Goal: Obtain resource: Download file/media

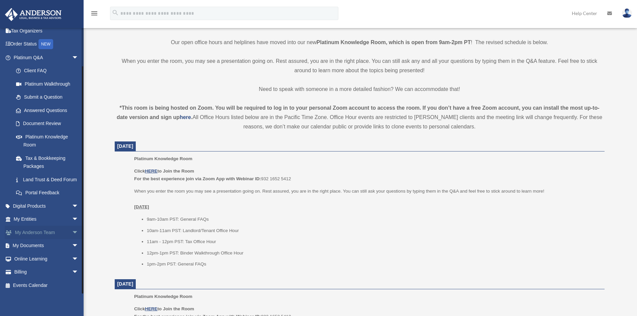
scroll to position [167, 0]
click at [72, 233] on span "arrow_drop_down" at bounding box center [78, 233] width 13 height 14
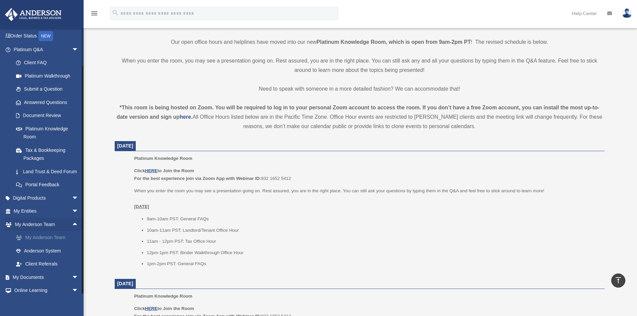
click at [50, 244] on link "My Anderson Team" at bounding box center [48, 237] width 79 height 13
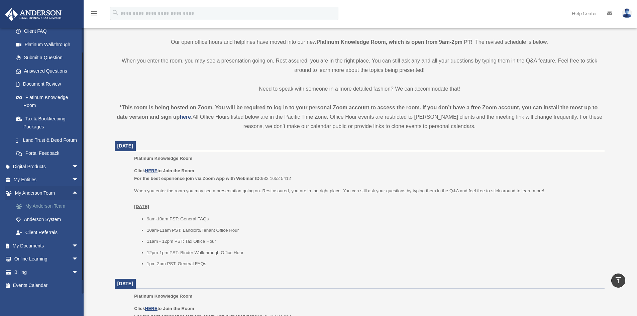
scroll to position [80, 0]
click at [62, 244] on link "My Documents arrow_drop_down" at bounding box center [47, 245] width 84 height 13
click at [72, 244] on span "arrow_drop_down" at bounding box center [78, 246] width 13 height 14
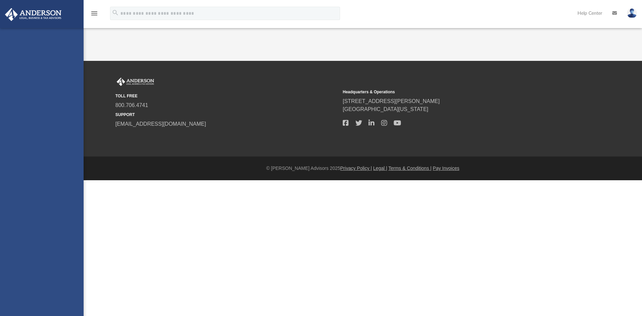
click at [52, 259] on div "[EMAIL_ADDRESS][DOMAIN_NAME] Sign Out [EMAIL_ADDRESS][DOMAIN_NAME] Home Online …" at bounding box center [42, 186] width 84 height 316
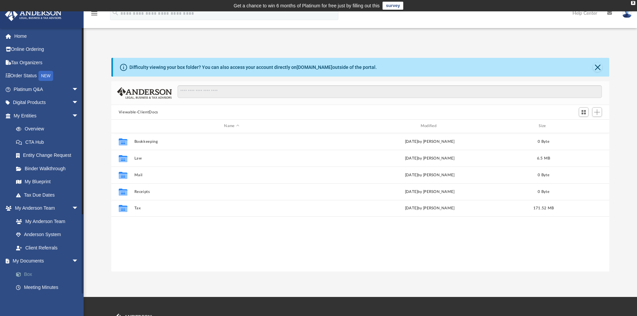
scroll to position [147, 493]
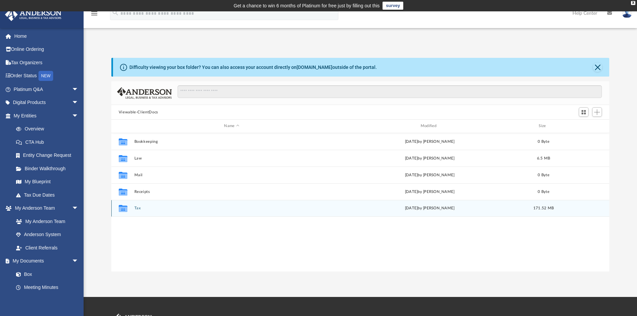
click at [136, 207] on button "Tax" at bounding box center [231, 208] width 195 height 4
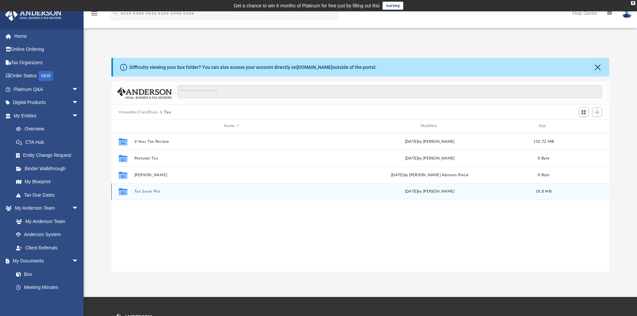
click at [156, 192] on button "Tax Saver Pro" at bounding box center [231, 191] width 195 height 4
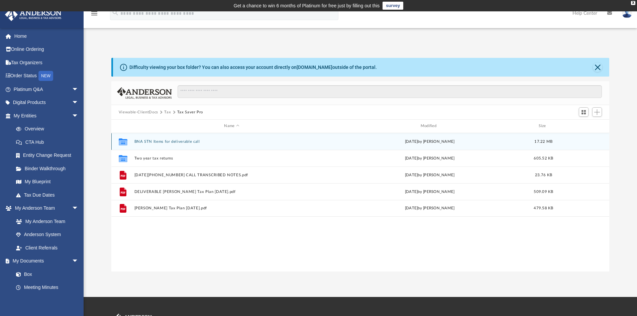
click at [178, 140] on button "BNA STN Items for deliverable call" at bounding box center [231, 141] width 195 height 4
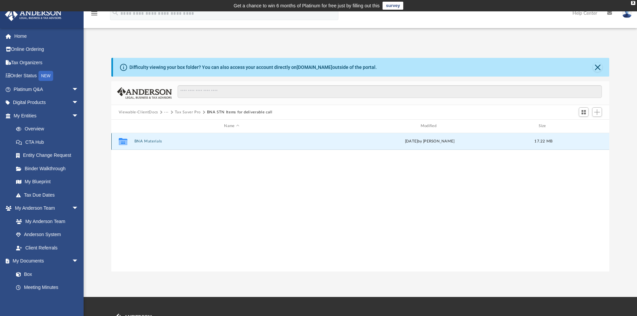
click at [159, 139] on div "Collaborated Folder BNA Materials [DATE] by [PERSON_NAME] 17.22 MB" at bounding box center [360, 141] width 498 height 17
click at [151, 143] on button "BNA Materials" at bounding box center [231, 141] width 195 height 4
click at [147, 141] on button "BNA Materials" at bounding box center [231, 141] width 195 height 4
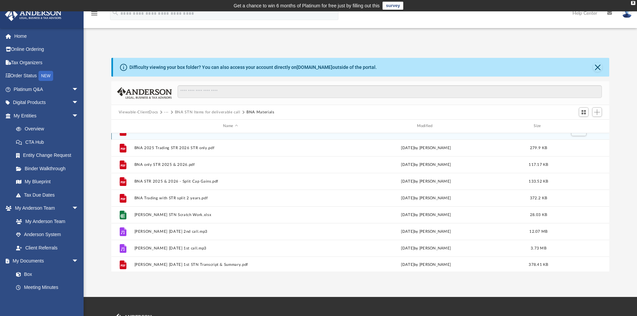
scroll to position [12, 0]
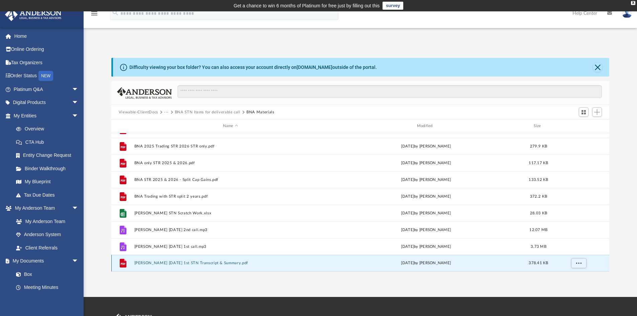
click at [188, 262] on button "[PERSON_NAME] [DATE] 1st STN Transcript & Summary.pdf" at bounding box center [230, 263] width 192 height 4
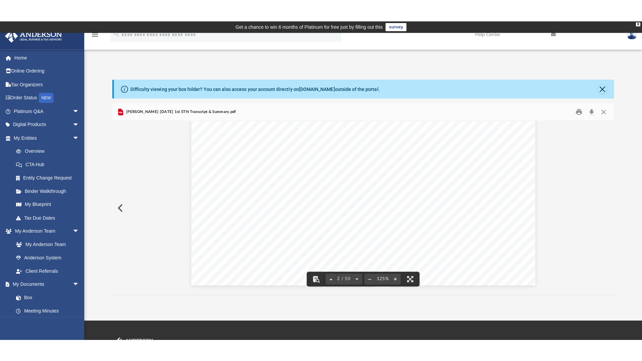
scroll to position [735, 0]
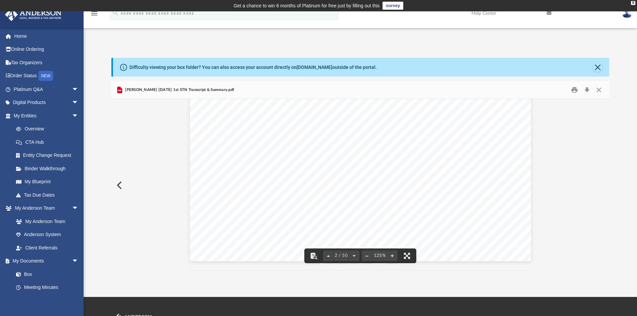
click at [409, 257] on button "File preview" at bounding box center [406, 255] width 15 height 15
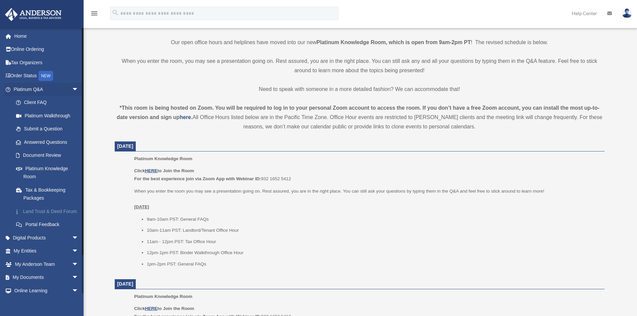
scroll to position [167, 0]
click at [72, 271] on span "arrow_drop_down" at bounding box center [78, 264] width 13 height 14
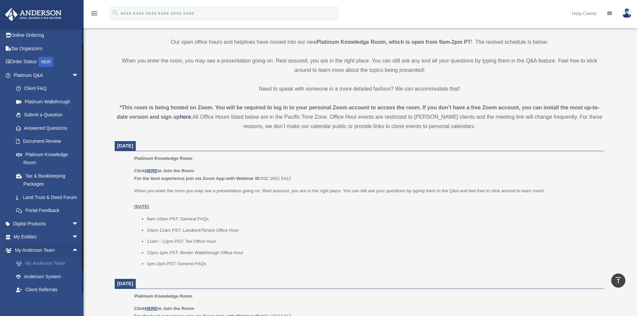
scroll to position [80, 0]
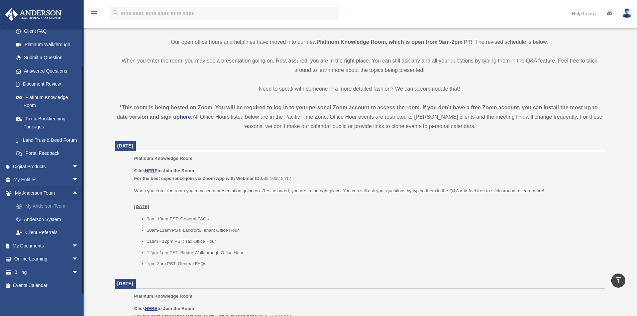
click at [40, 206] on link "My Anderson Team" at bounding box center [48, 206] width 79 height 13
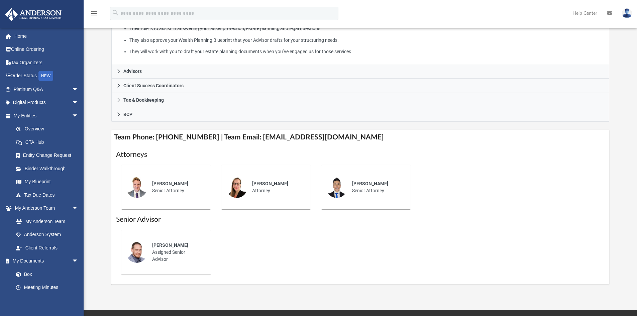
scroll to position [234, 0]
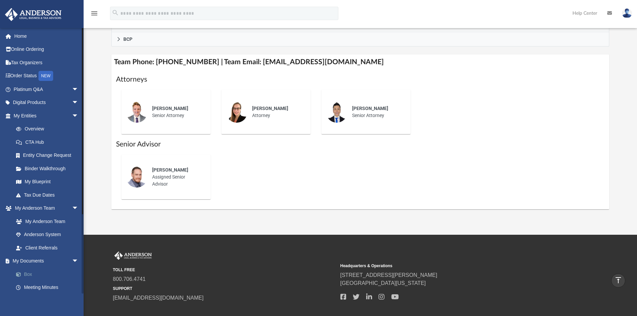
click at [38, 269] on link "Box" at bounding box center [48, 273] width 79 height 13
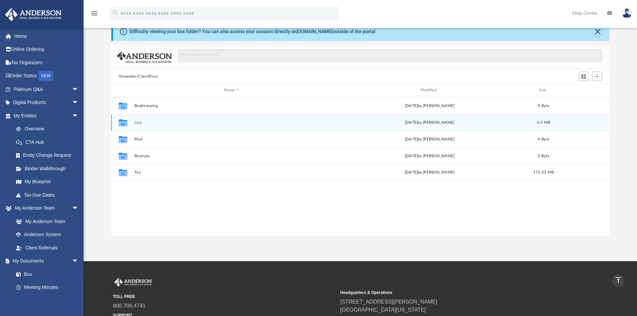
scroll to position [34, 0]
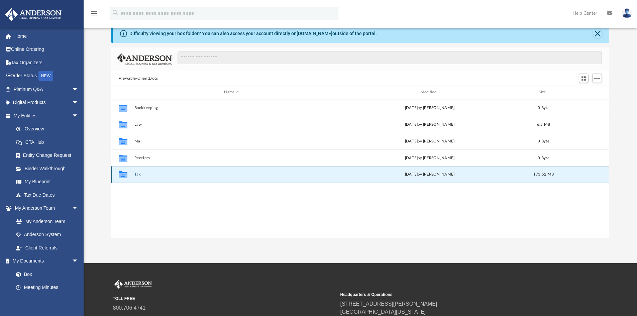
click at [139, 176] on button "Tax" at bounding box center [231, 174] width 195 height 4
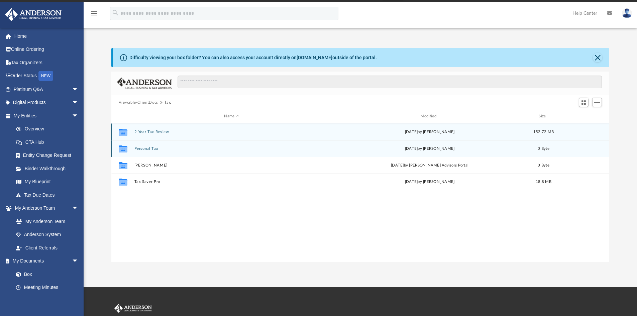
scroll to position [0, 0]
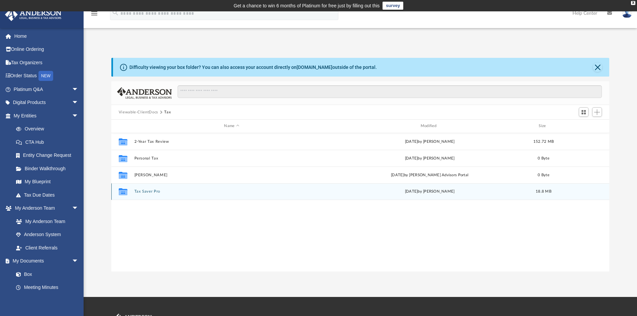
click at [143, 192] on button "Tax Saver Pro" at bounding box center [231, 191] width 195 height 4
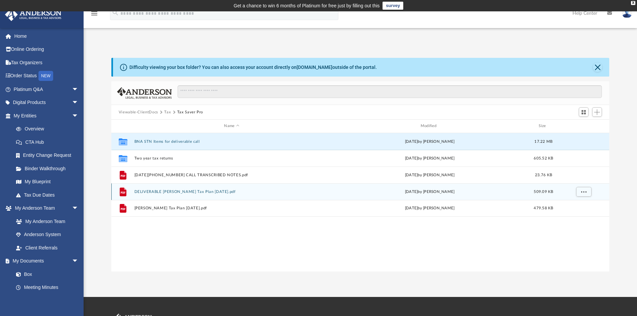
click at [176, 189] on button "DELIVERABLE [PERSON_NAME] Tax Plan [DATE].pdf" at bounding box center [231, 191] width 195 height 4
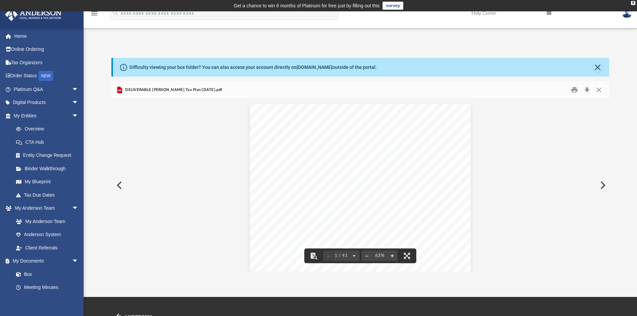
click at [394, 254] on button "File preview" at bounding box center [392, 255] width 11 height 15
click at [354, 255] on button "File preview" at bounding box center [354, 255] width 11 height 15
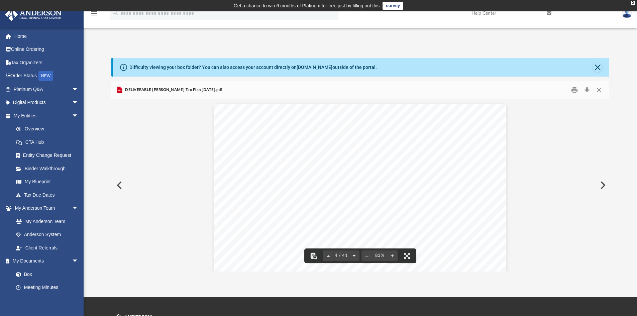
click at [354, 255] on button "File preview" at bounding box center [354, 255] width 11 height 15
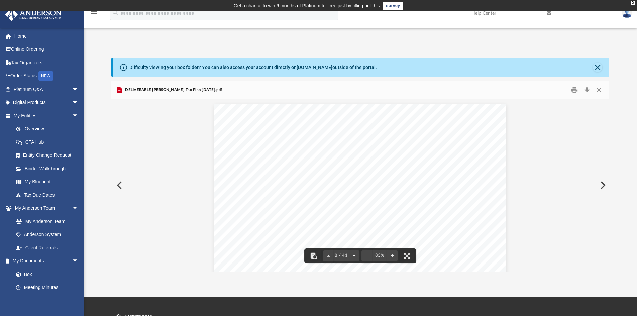
click at [356, 254] on button "File preview" at bounding box center [354, 255] width 11 height 15
click at [356, 254] on button "File preview" at bounding box center [355, 255] width 11 height 15
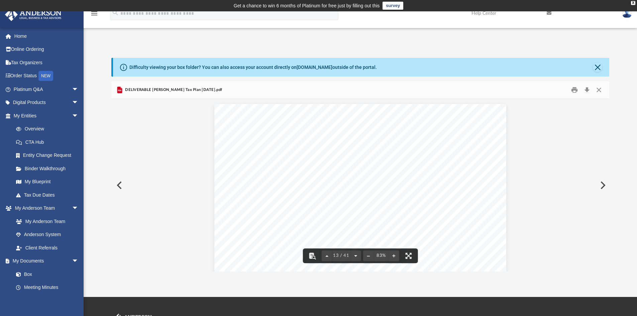
click at [356, 254] on button "File preview" at bounding box center [355, 255] width 11 height 15
click at [41, 272] on link "Box" at bounding box center [48, 273] width 79 height 13
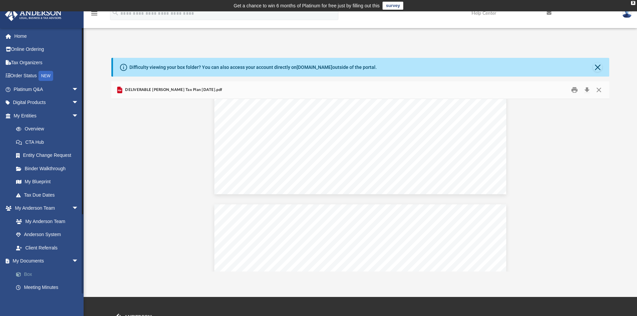
click at [31, 273] on link "Box" at bounding box center [48, 273] width 79 height 13
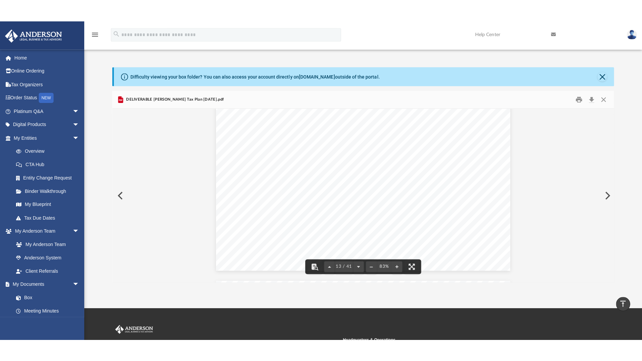
scroll to position [0, 0]
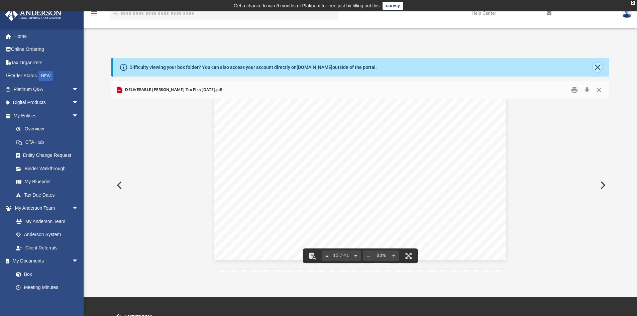
click at [598, 68] on button "Close" at bounding box center [597, 66] width 9 height 9
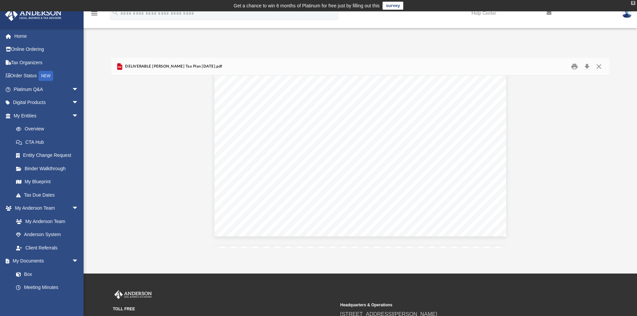
click at [634, 1] on div "X" at bounding box center [633, 3] width 4 height 4
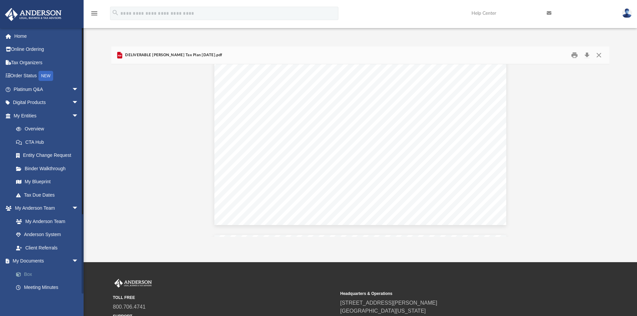
click at [37, 270] on link "Box" at bounding box center [48, 273] width 79 height 13
click at [24, 274] on link "Box" at bounding box center [48, 273] width 79 height 13
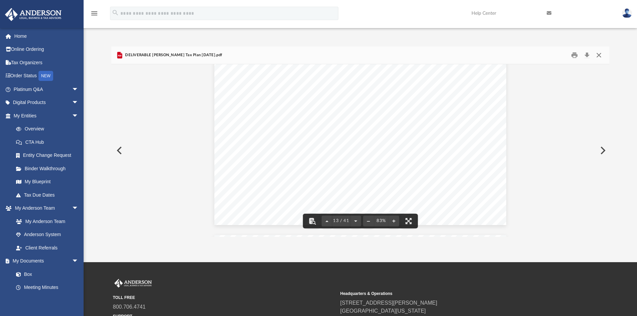
click at [596, 54] on button "Close" at bounding box center [599, 55] width 12 height 10
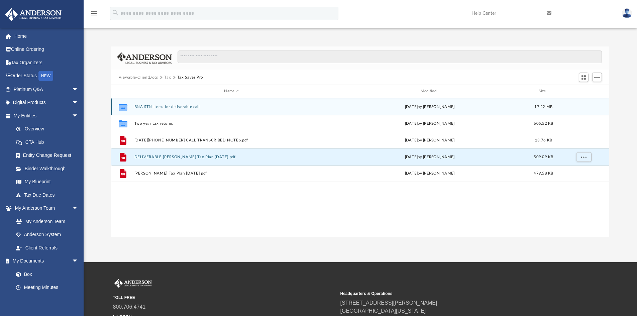
click at [160, 102] on div "Collaborated Folder BNA STN Items for deliverable call [DATE] by [PERSON_NAME] …" at bounding box center [360, 106] width 498 height 17
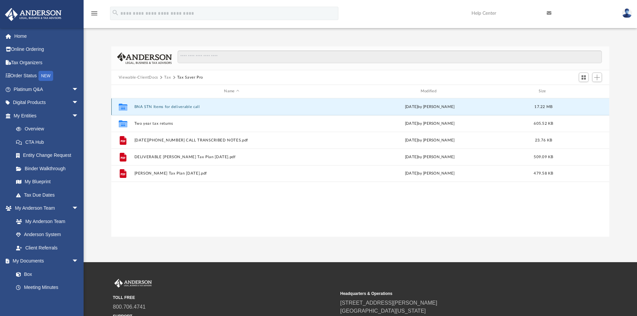
click at [158, 106] on button "BNA STN Items for deliverable call" at bounding box center [231, 107] width 195 height 4
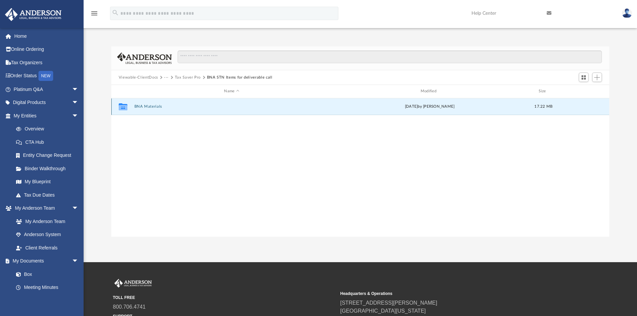
click at [158, 106] on button "BNA Materials" at bounding box center [231, 106] width 195 height 4
click at [146, 107] on button "BNA Materials" at bounding box center [231, 106] width 195 height 4
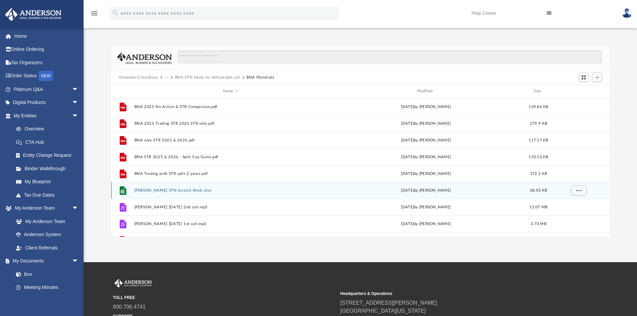
click at [167, 190] on button "[PERSON_NAME] STN Scratch Work.xlsx" at bounding box center [230, 190] width 192 height 4
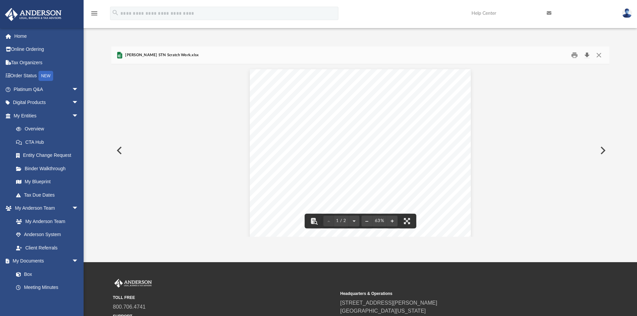
click at [592, 54] on button "Download" at bounding box center [586, 55] width 12 height 10
drag, startPoint x: 588, startPoint y: 53, endPoint x: 587, endPoint y: 57, distance: 3.8
click at [588, 53] on button "Download" at bounding box center [586, 55] width 12 height 10
click at [410, 220] on button "File preview" at bounding box center [406, 221] width 15 height 15
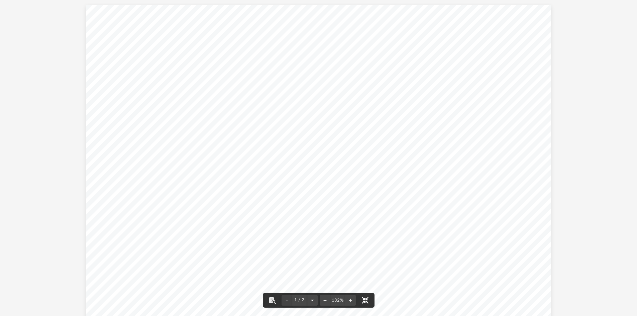
scroll to position [147, 497]
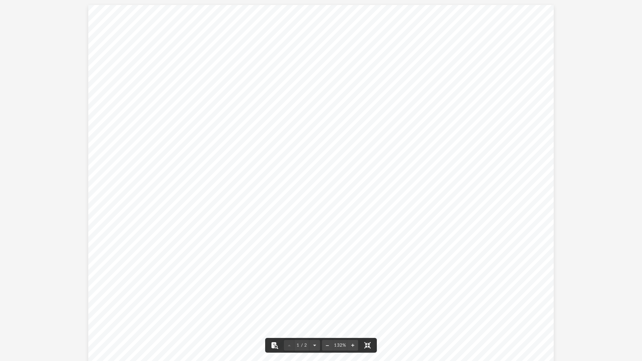
click at [269, 315] on button "File preview" at bounding box center [274, 345] width 15 height 15
drag, startPoint x: 231, startPoint y: 158, endPoint x: 424, endPoint y: 245, distance: 211.3
click at [421, 250] on div "Tax Breakout 3.80% NIIT Medicare Investment Income Tax 0.90% High- Income Hospi…" at bounding box center [320, 184] width 465 height 359
click at [628, 9] on button "File preview" at bounding box center [627, 7] width 11 height 11
click at [354, 315] on button "File preview" at bounding box center [352, 345] width 11 height 15
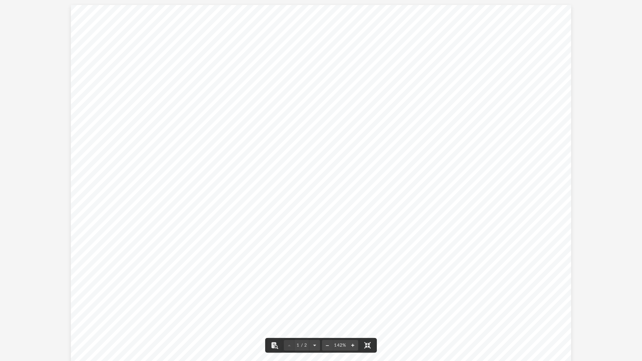
click at [354, 315] on button "File preview" at bounding box center [352, 345] width 11 height 15
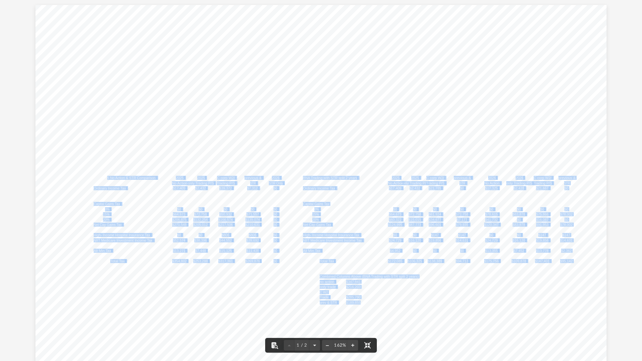
drag, startPoint x: 104, startPoint y: 178, endPoint x: 156, endPoint y: 178, distance: 51.5
click at [156, 178] on div "Tax Breakout 3.80% NIIT Medicare Investment Income Tax 0.90% High- Income Hospi…" at bounding box center [320, 225] width 571 height 441
click at [155, 170] on div "Tax Breakout 3.80% NIIT Medicare Investment Income Tax 0.90% High- Income Hospi…" at bounding box center [320, 225] width 571 height 441
click at [82, 183] on div "Tax Breakout 3.80% NIIT Medicare Investment Income Tax 0.90% High- Income Hospi…" at bounding box center [320, 225] width 571 height 441
drag, startPoint x: 130, startPoint y: 299, endPoint x: 133, endPoint y: 311, distance: 12.7
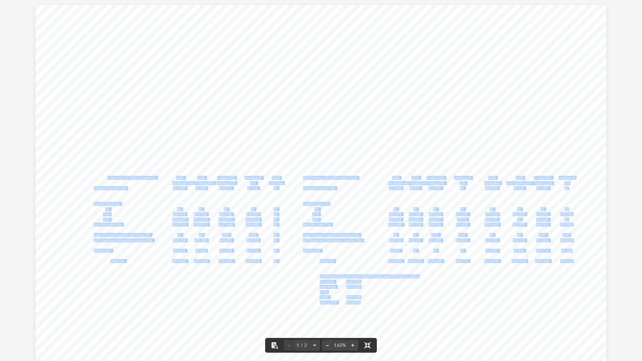
click at [130, 300] on div "Tax Breakout 3.80% NIIT Medicare Investment Income Tax 0.90% High- Income Hospi…" at bounding box center [320, 225] width 571 height 441
click at [156, 315] on div "Tax Breakout 3.80% NIIT Medicare Investment Income Tax 0.90% High- Income Hospi…" at bounding box center [320, 225] width 571 height 441
click at [145, 315] on div "Tax Breakout 3.80% NIIT Medicare Investment Income Tax 0.90% High- Income Hospi…" at bounding box center [320, 225] width 571 height 441
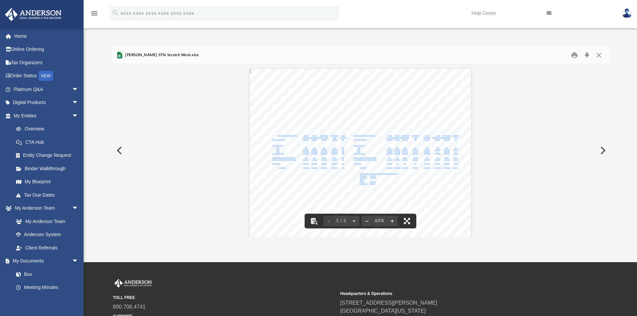
click at [407, 224] on button "File preview" at bounding box center [406, 221] width 15 height 15
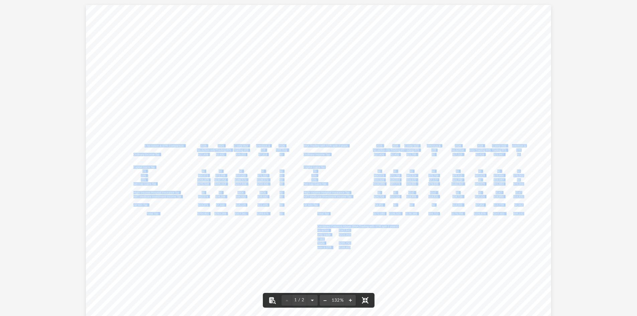
scroll to position [147, 497]
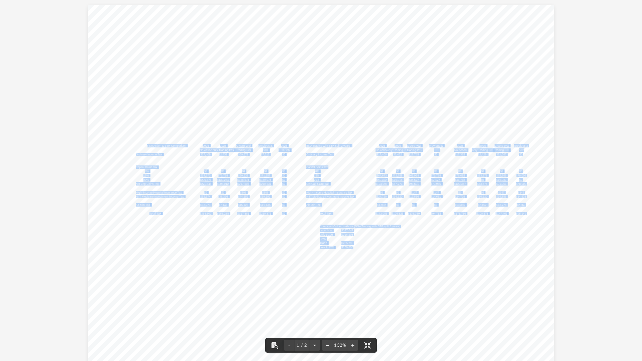
click at [295, 271] on div "Tax Breakout 3.80% NIIT Medicare Investment Income Tax 0.90% High- Income Hospi…" at bounding box center [320, 184] width 465 height 359
drag, startPoint x: 231, startPoint y: 216, endPoint x: 229, endPoint y: 235, distance: 18.5
click at [227, 234] on div "Tax Breakout 3.80% NIIT Medicare Investment Income Tax 0.90% High- Income Hospi…" at bounding box center [320, 184] width 465 height 359
click at [355, 315] on button "File preview" at bounding box center [352, 345] width 11 height 15
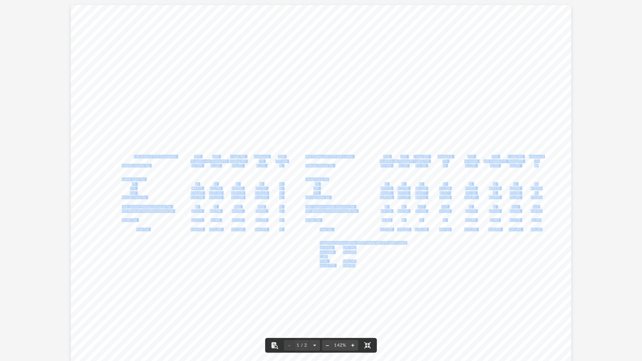
click at [355, 315] on button "File preview" at bounding box center [352, 345] width 11 height 15
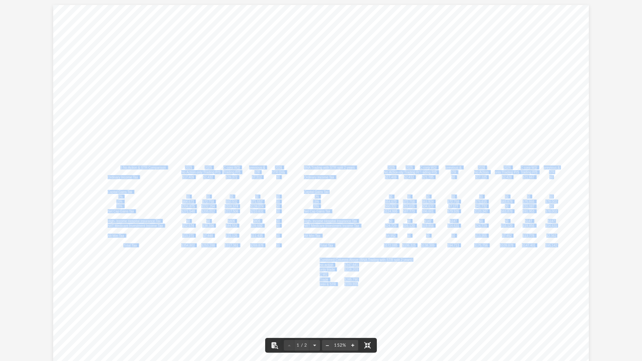
click at [355, 315] on button "File preview" at bounding box center [352, 345] width 11 height 15
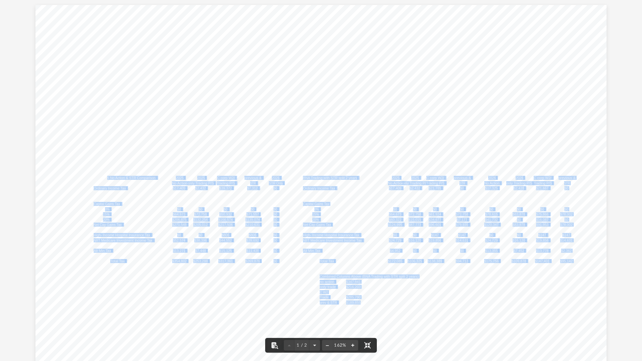
click at [355, 315] on button "File preview" at bounding box center [352, 345] width 11 height 15
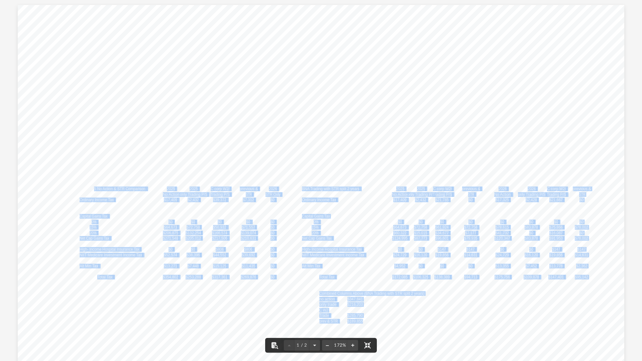
click at [237, 175] on div "Tax Breakout 3.80% NIIT Medicare Investment Income Tax 0.90% High- Income Hospi…" at bounding box center [321, 239] width 606 height 468
click at [230, 192] on span "Page 1" at bounding box center [230, 194] width 1 height 4
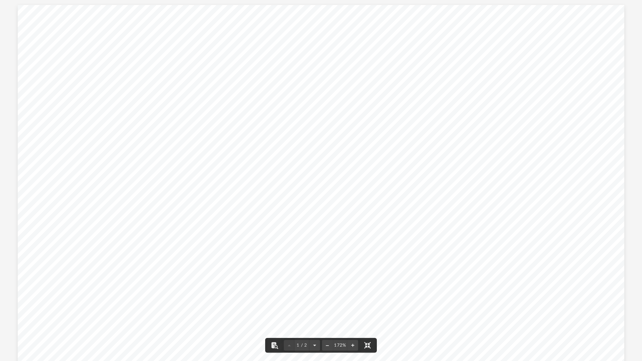
drag, startPoint x: 207, startPoint y: 190, endPoint x: 222, endPoint y: 198, distance: 16.6
click at [222, 198] on div "Tax Breakout 3.80% NIIT Medicare Investment Income Tax 0.90% High- Income Hospi…" at bounding box center [321, 239] width 606 height 468
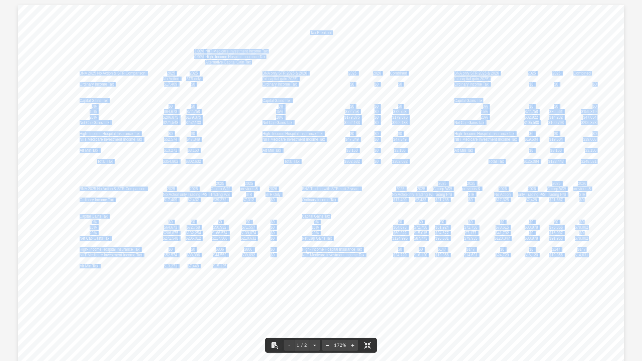
drag, startPoint x: 224, startPoint y: 267, endPoint x: 209, endPoint y: 266, distance: 15.4
click at [209, 266] on div "Tax Breakout 3.80% NIIT Medicare Investment Income Tax 0.90% High- Income Hospi…" at bounding box center [321, 239] width 606 height 468
click at [213, 265] on span "$15,125" at bounding box center [219, 266] width 13 height 4
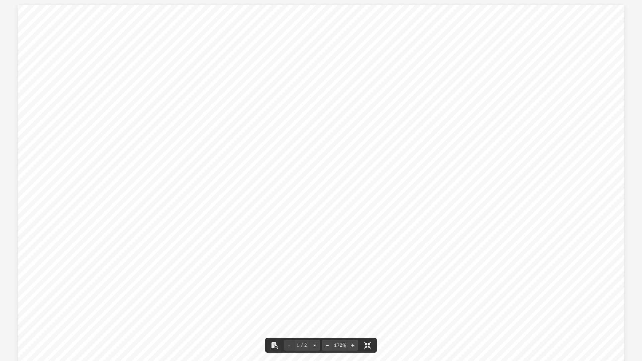
click at [366, 315] on button "File preview" at bounding box center [367, 345] width 15 height 15
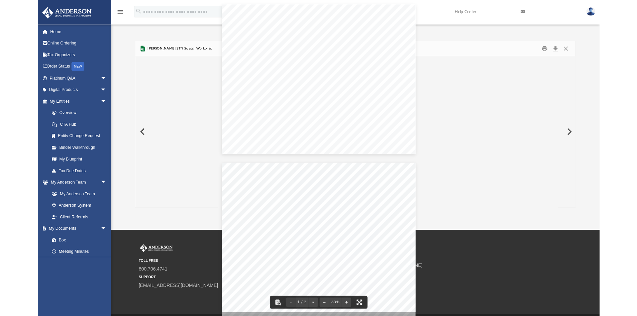
scroll to position [147, 493]
